Goal: Information Seeking & Learning: Compare options

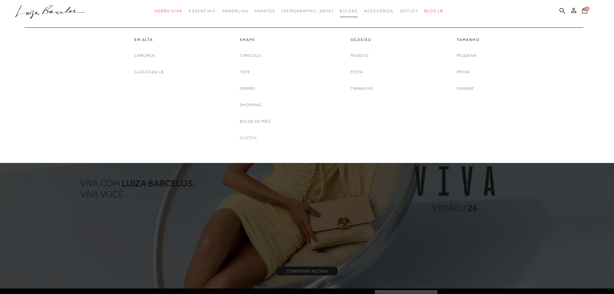
drag, startPoint x: 0, startPoint y: 0, endPoint x: 330, endPoint y: 11, distance: 330.3
click at [340, 11] on span "Bolsas" at bounding box center [349, 11] width 18 height 5
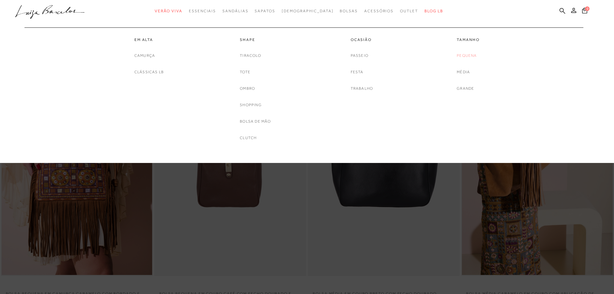
click at [467, 55] on link "Pequena" at bounding box center [467, 55] width 20 height 7
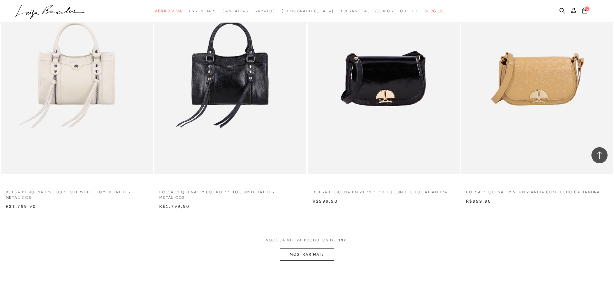
scroll to position [1547, 0]
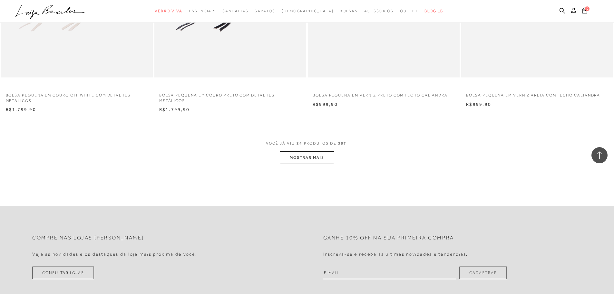
click at [314, 160] on button "MOSTRAR MAIS" at bounding box center [307, 157] width 54 height 13
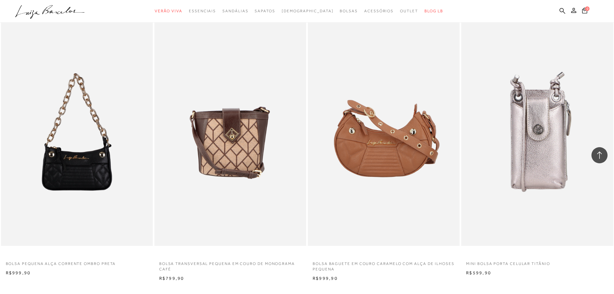
scroll to position [3191, 0]
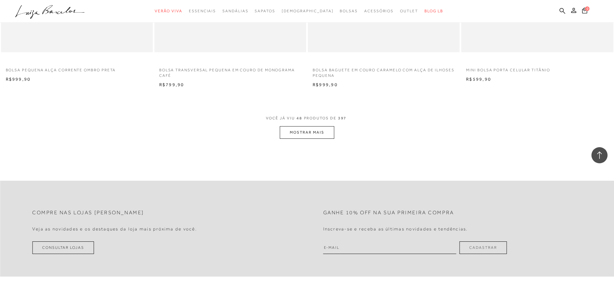
click at [304, 133] on button "MOSTRAR MAIS" at bounding box center [307, 132] width 54 height 13
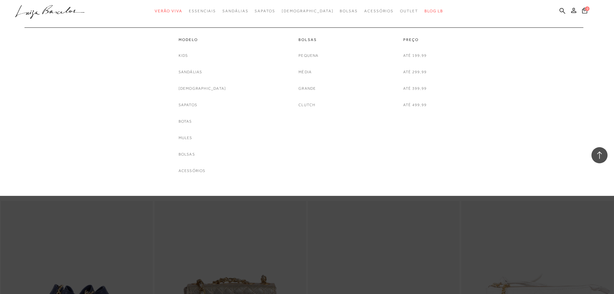
scroll to position [3417, 0]
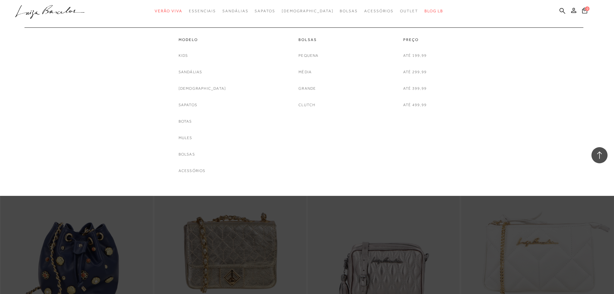
click at [107, 74] on div "Modelo Kids Sandálias Rasteiras Sapatos Botas Mules Bolsas Acessórios Bolsas" at bounding box center [304, 100] width 572 height 147
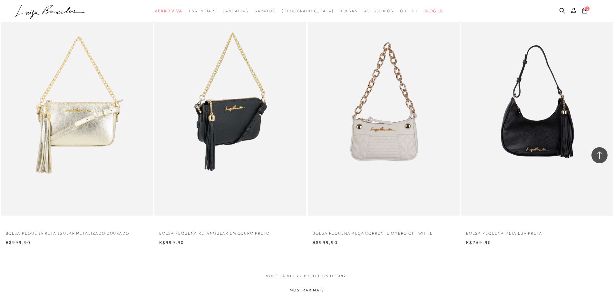
scroll to position [4835, 0]
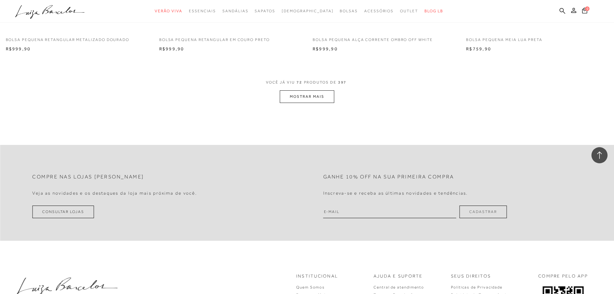
click at [307, 97] on button "MOSTRAR MAIS" at bounding box center [307, 96] width 54 height 13
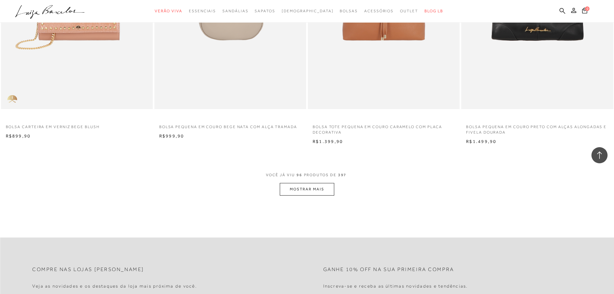
scroll to position [6447, 0]
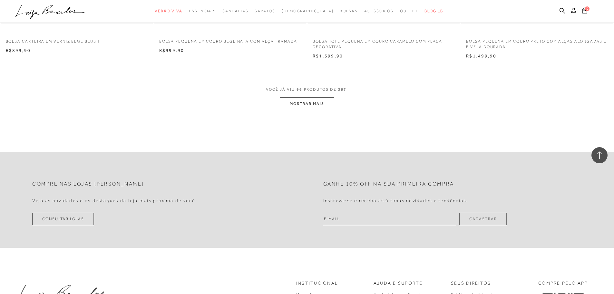
click at [296, 104] on button "MOSTRAR MAIS" at bounding box center [307, 103] width 54 height 13
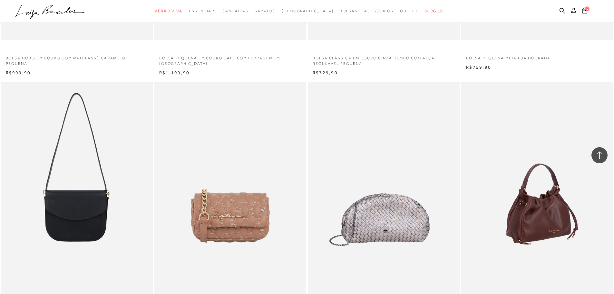
scroll to position [7962, 0]
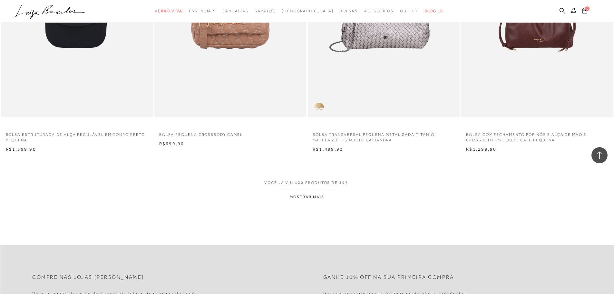
click at [321, 197] on button "MOSTRAR MAIS" at bounding box center [307, 197] width 54 height 13
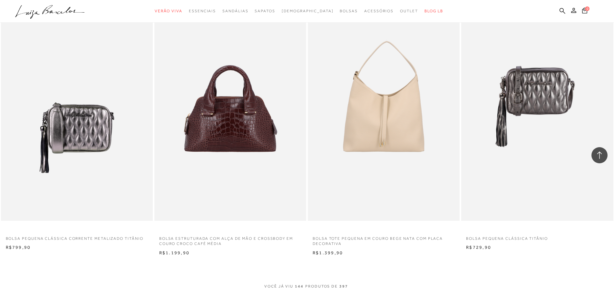
scroll to position [9574, 0]
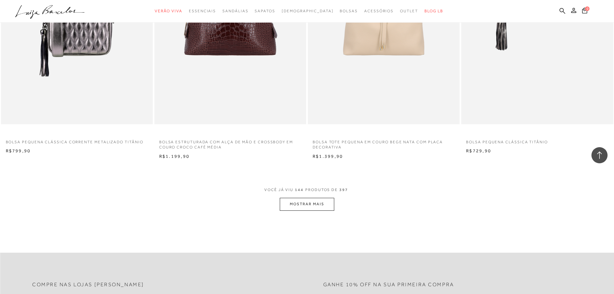
click at [311, 204] on button "MOSTRAR MAIS" at bounding box center [307, 204] width 54 height 13
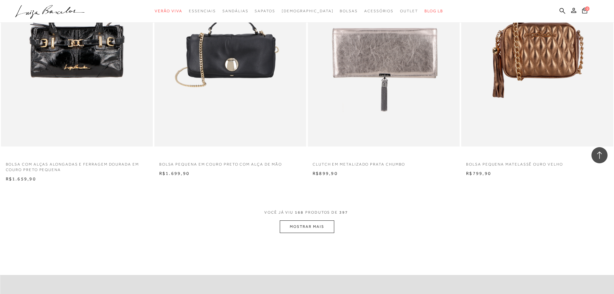
scroll to position [11218, 0]
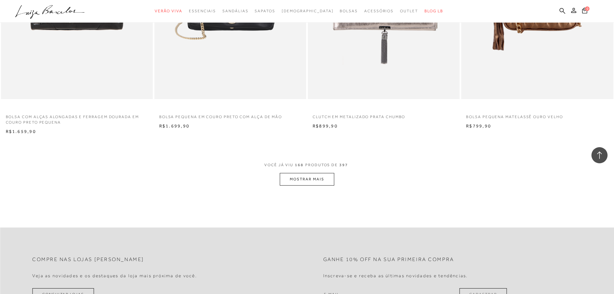
click at [308, 178] on button "MOSTRAR MAIS" at bounding box center [307, 179] width 54 height 13
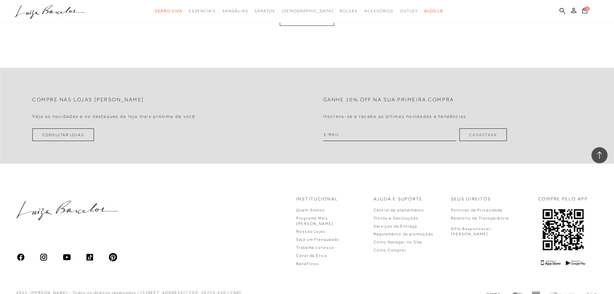
scroll to position [12862, 0]
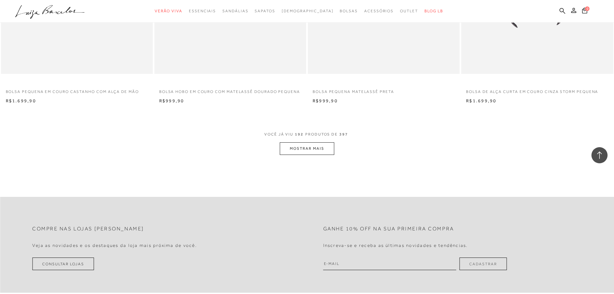
click at [316, 151] on button "MOSTRAR MAIS" at bounding box center [307, 148] width 54 height 13
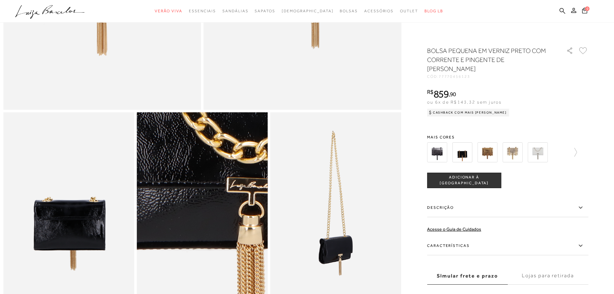
scroll to position [226, 0]
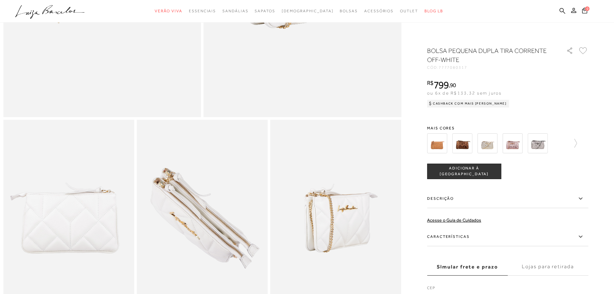
scroll to position [161, 0]
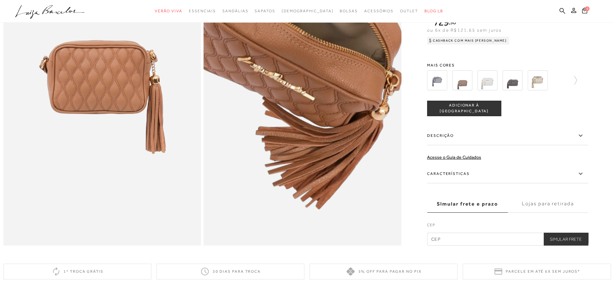
scroll to position [399, 0]
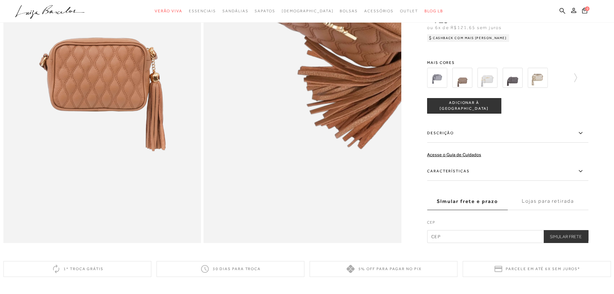
drag, startPoint x: 269, startPoint y: 179, endPoint x: 262, endPoint y: 172, distance: 8.9
click at [268, 178] on img at bounding box center [337, 16] width 396 height 593
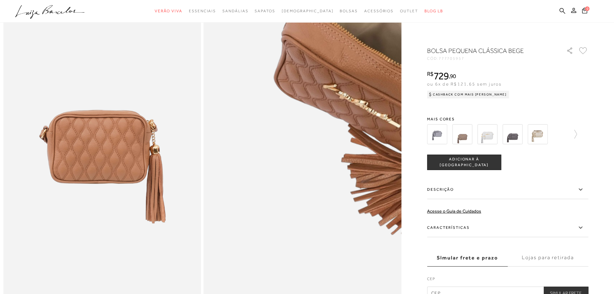
scroll to position [238, 0]
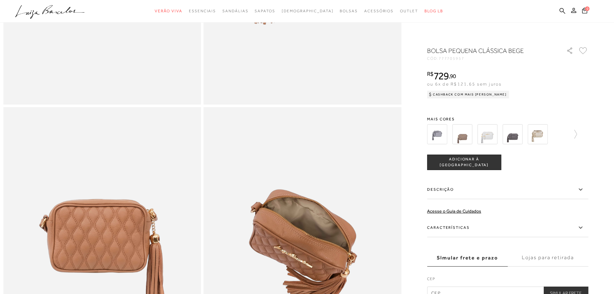
click at [438, 134] on img at bounding box center [437, 134] width 20 height 20
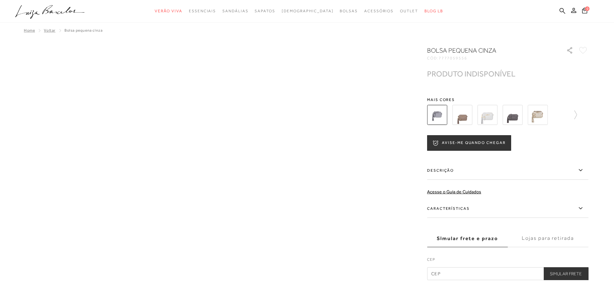
click at [517, 118] on img at bounding box center [513, 115] width 20 height 20
